Goal: Task Accomplishment & Management: Manage account settings

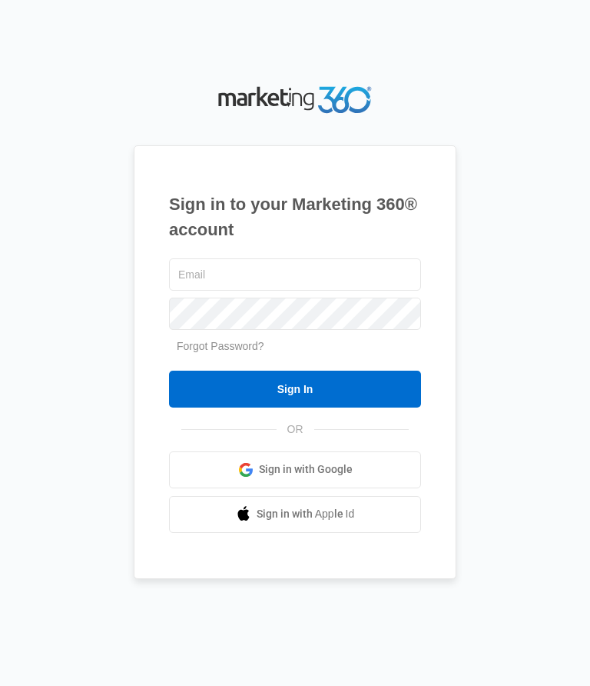
click at [316, 291] on input "text" at bounding box center [295, 274] width 252 height 32
type input "[EMAIL_ADDRESS][DOMAIN_NAME]"
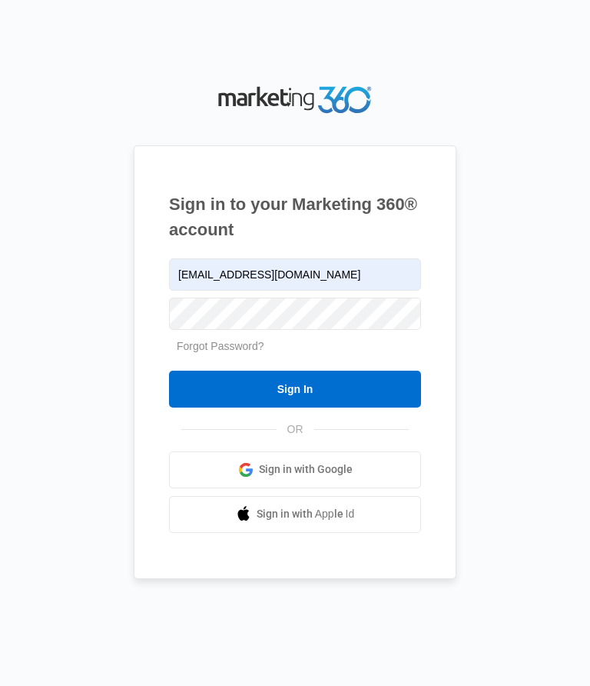
click at [533, 293] on div "Sign in to your Marketing 360® account jmg5034@yahoo.com Forgot Password? Sign …" at bounding box center [295, 342] width 558 height 521
click at [318, 407] on input "Sign In" at bounding box center [295, 388] width 252 height 37
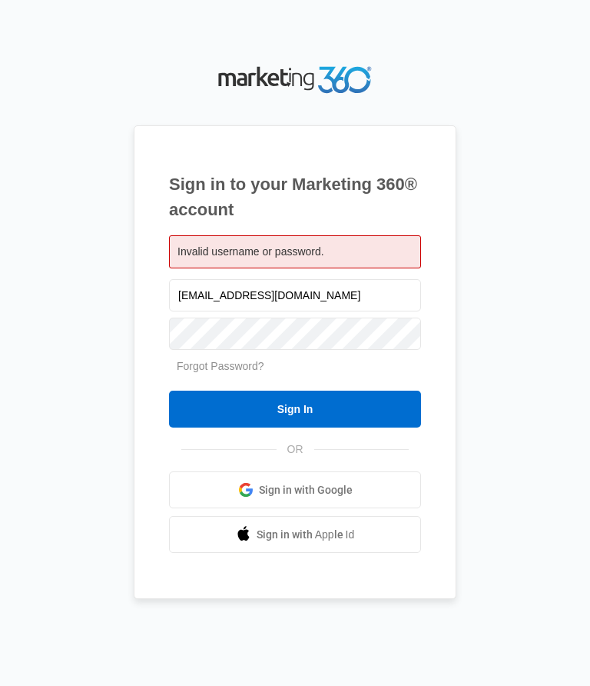
click at [304, 268] on div "Invalid username or password." at bounding box center [295, 251] width 252 height 33
click at [317, 268] on div "Invalid username or password." at bounding box center [295, 251] width 252 height 33
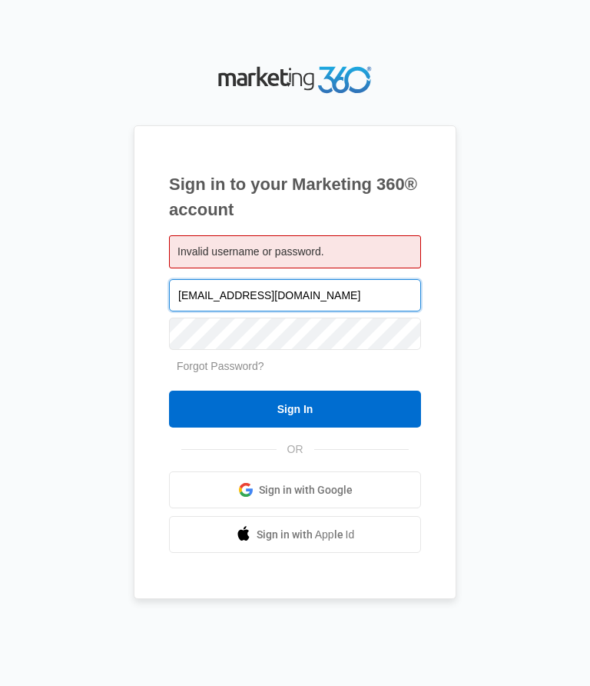
click at [304, 311] on input "[EMAIL_ADDRESS][DOMAIN_NAME]" at bounding box center [295, 295] width 252 height 32
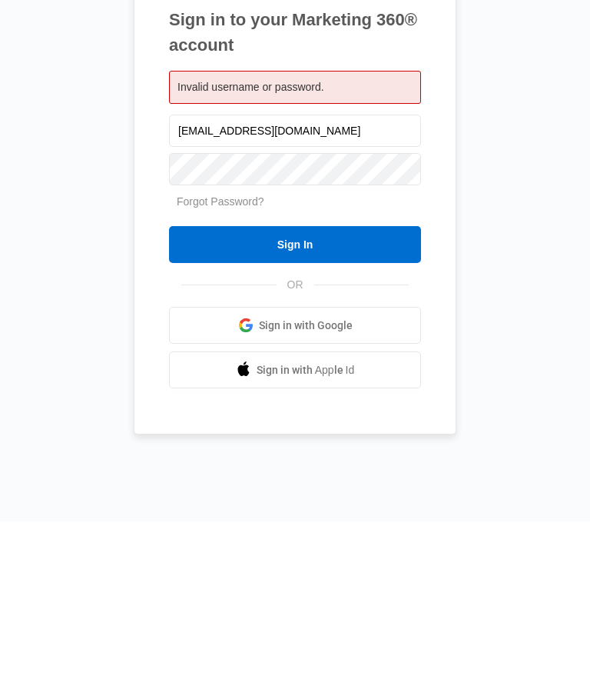
click at [312, 390] on input "Sign In" at bounding box center [295, 408] width 252 height 37
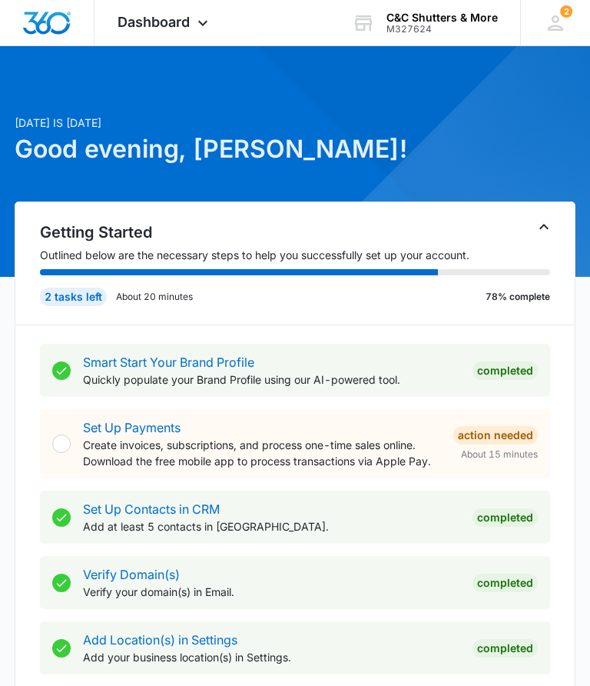
click at [171, 22] on span "Dashboard" at bounding box center [154, 22] width 72 height 16
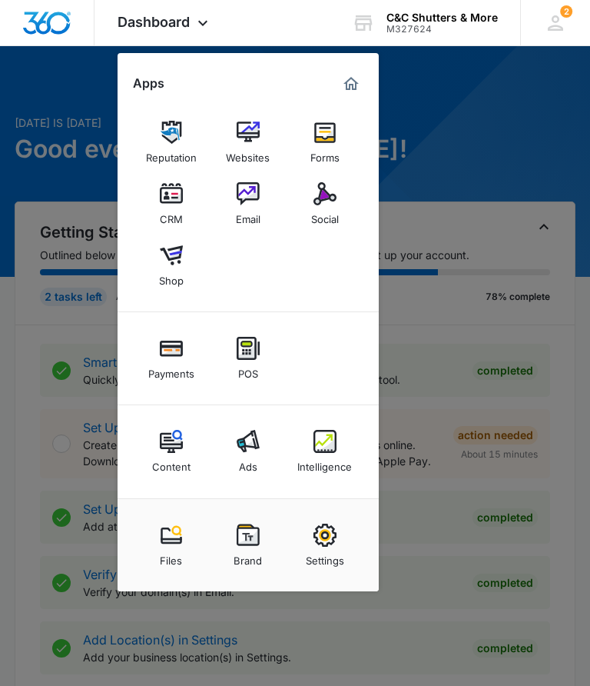
click at [328, 452] on img at bounding box center [325, 441] width 23 height 23
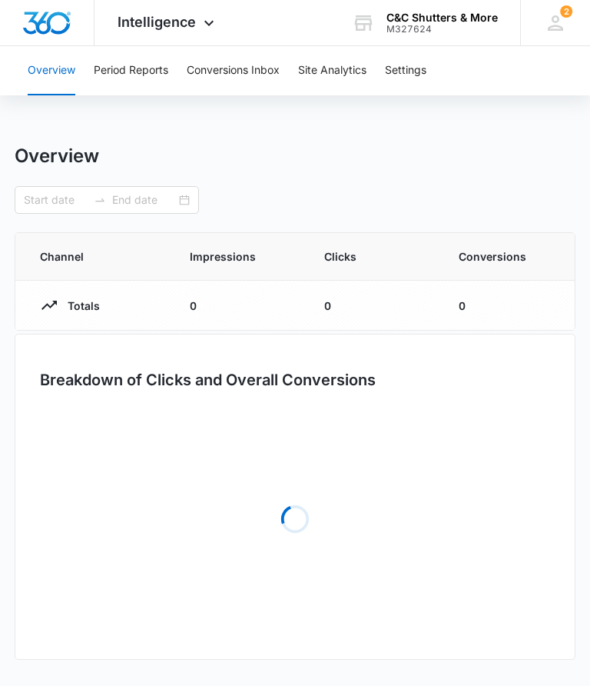
type input "07/13/2025"
type input "08/12/2025"
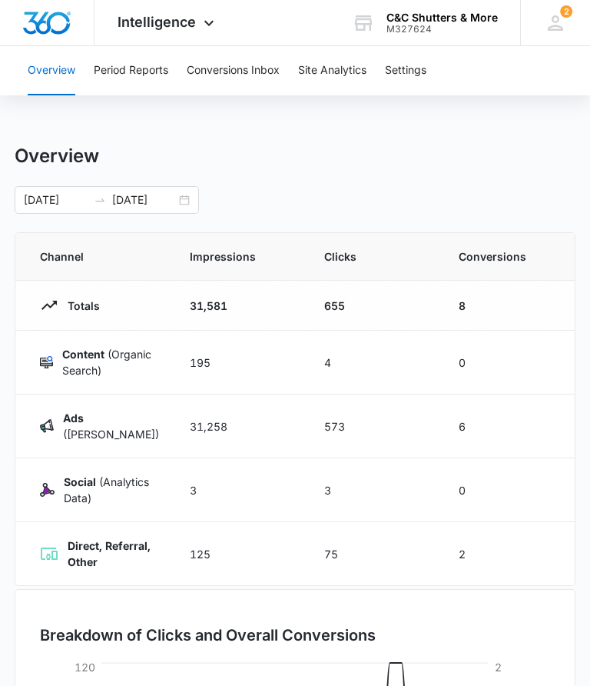
click at [232, 92] on button "Conversions Inbox" at bounding box center [233, 70] width 93 height 49
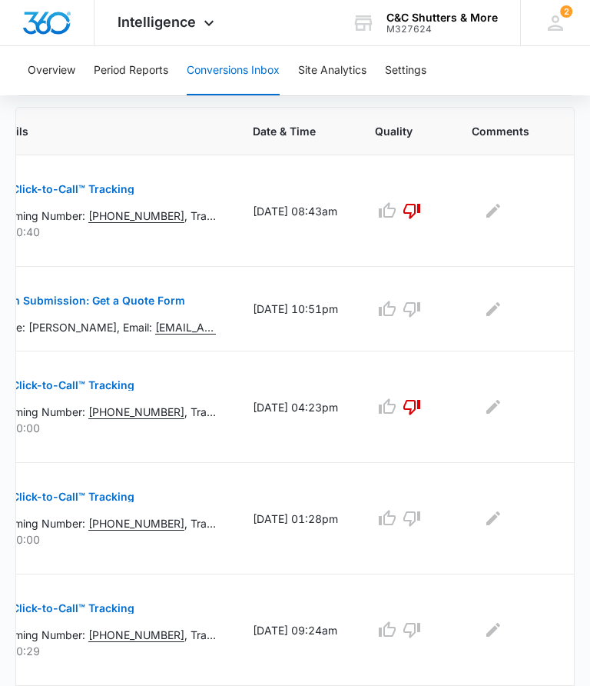
scroll to position [0, 289]
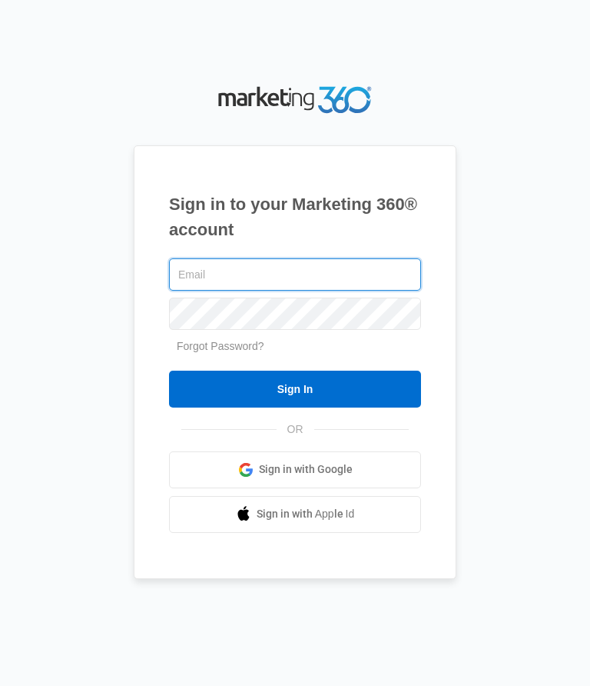
type input "[EMAIL_ADDRESS][DOMAIN_NAME]"
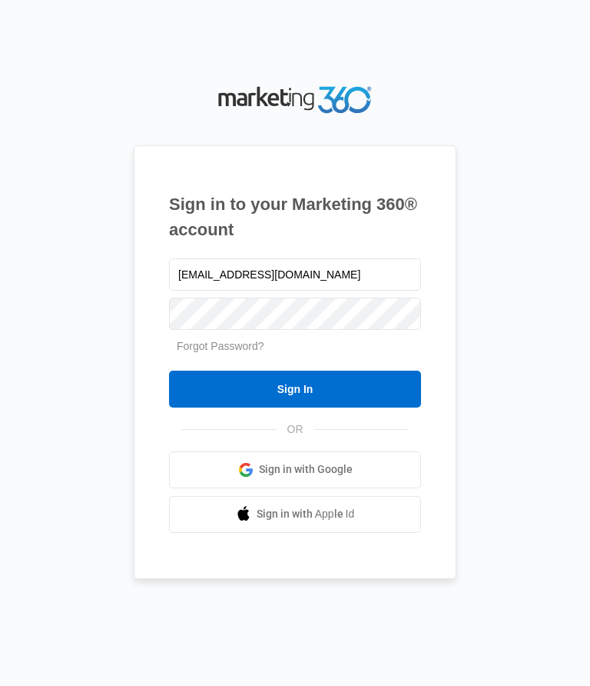
click at [264, 407] on input "Sign In" at bounding box center [295, 388] width 252 height 37
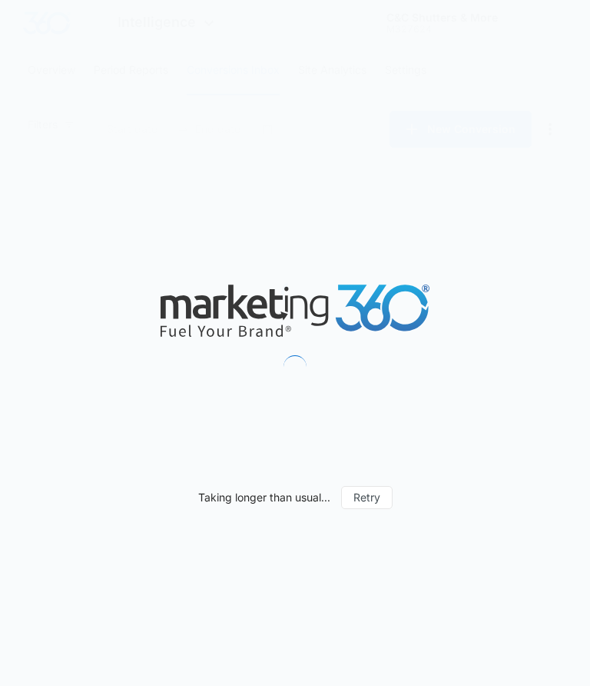
type input "[DATE]"
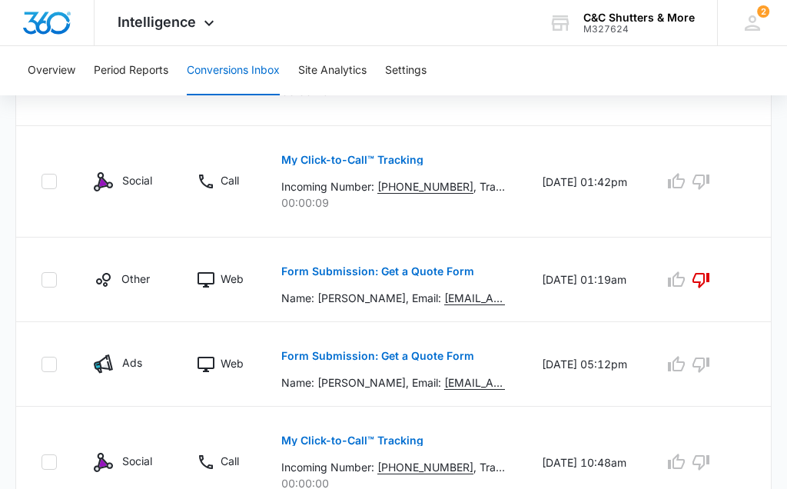
scroll to position [889, 0]
click at [387, 355] on p "Form Submission: Get a Quote Form" at bounding box center [377, 355] width 193 height 11
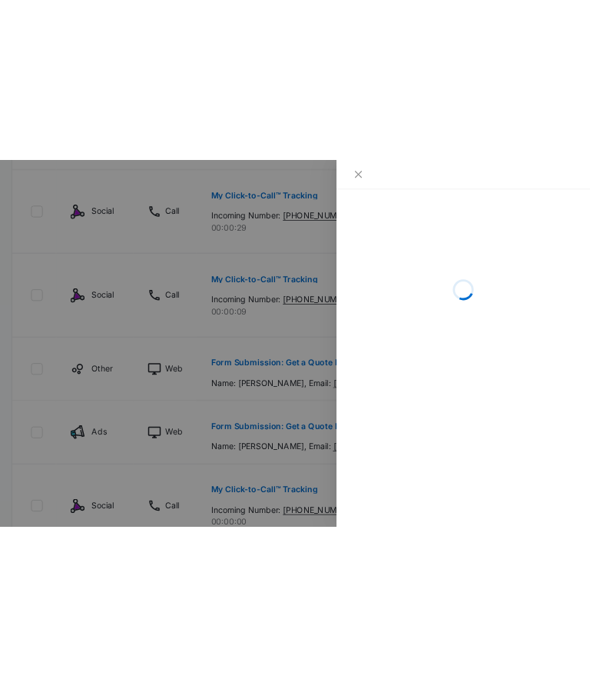
scroll to position [860, 0]
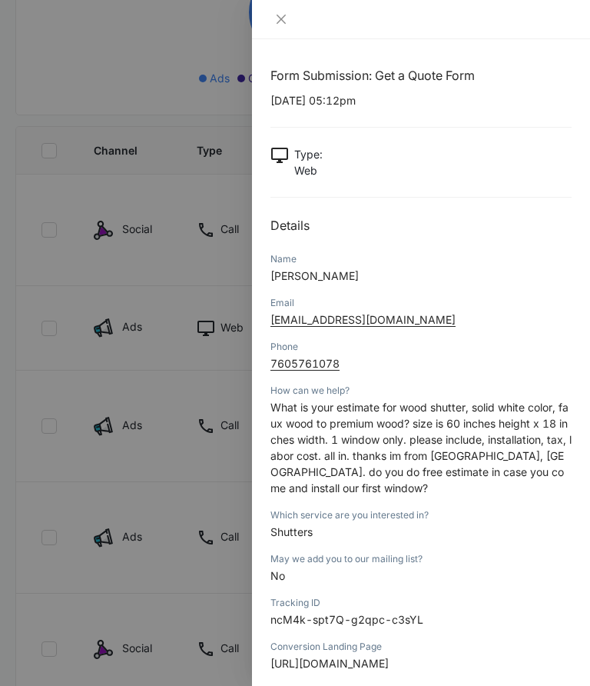
click at [347, 330] on div "Email [EMAIL_ADDRESS][DOMAIN_NAME]" at bounding box center [421, 316] width 301 height 44
click at [330, 326] on p "[EMAIL_ADDRESS][DOMAIN_NAME]" at bounding box center [421, 319] width 301 height 16
click at [317, 331] on div "Email [EMAIL_ADDRESS][DOMAIN_NAME]" at bounding box center [421, 316] width 301 height 44
